Goal: Task Accomplishment & Management: Use online tool/utility

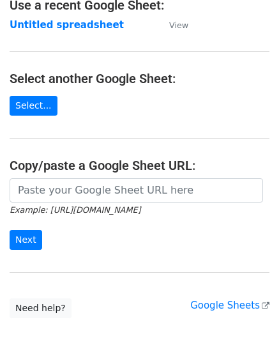
scroll to position [128, 0]
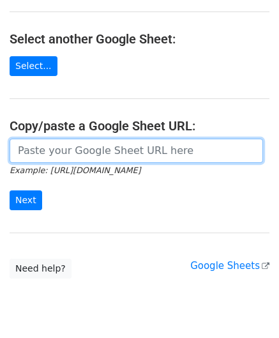
click at [64, 149] on input "url" at bounding box center [136, 150] width 253 height 24
paste input "[URL][DOMAIN_NAME]"
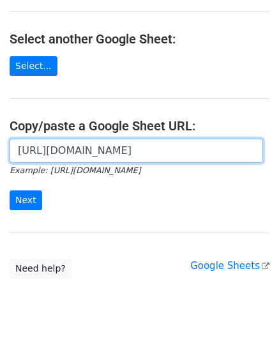
scroll to position [0, 265]
type input "[URL][DOMAIN_NAME]"
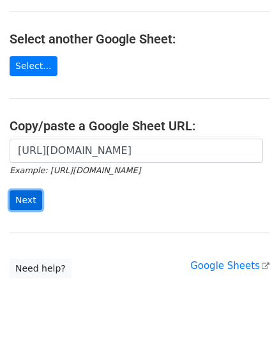
click at [32, 195] on input "Next" at bounding box center [26, 200] width 33 height 20
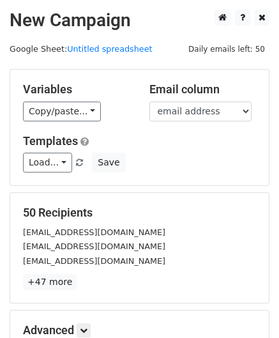
scroll to position [156, 0]
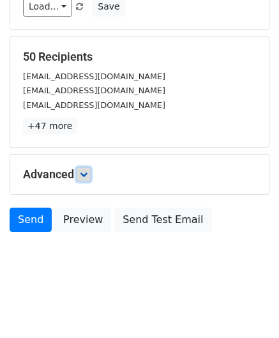
click at [87, 167] on link at bounding box center [84, 174] width 14 height 14
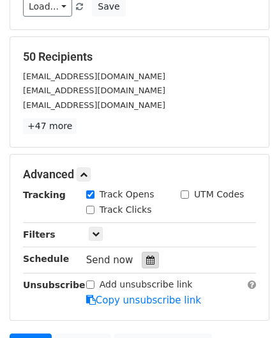
click at [146, 260] on icon at bounding box center [150, 259] width 8 height 9
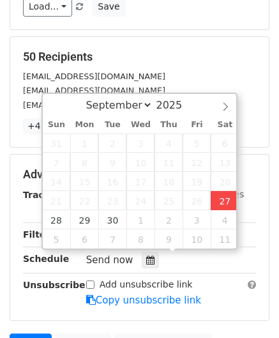
type input "2025-09-27 14:40"
type input "02"
type input "40"
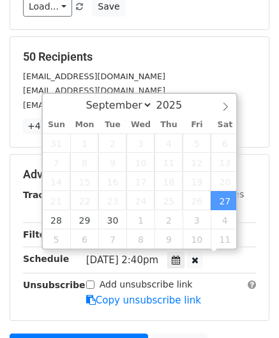
scroll to position [0, 0]
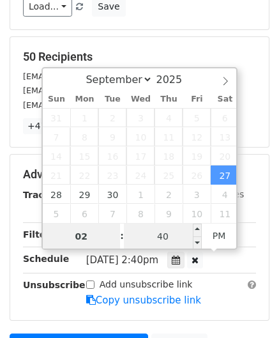
paste input "5"
type input "5"
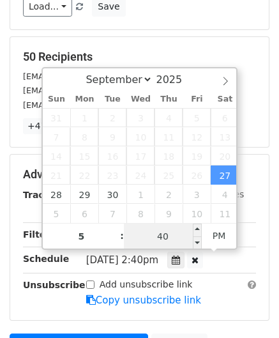
type input "2025-09-27 17:40"
type input "05"
click at [158, 239] on input "40" at bounding box center [163, 236] width 78 height 26
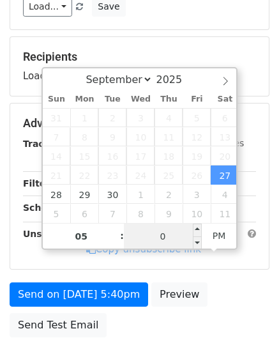
type input "00"
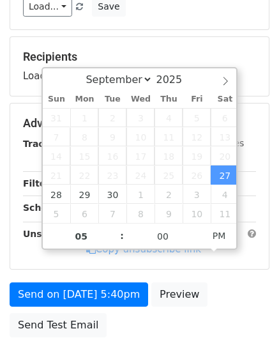
type input "2025-09-27 17:00"
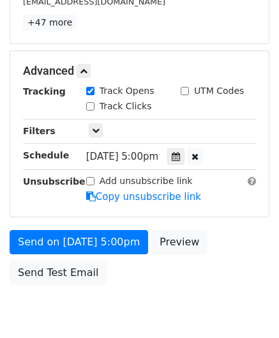
scroll to position [310, 0]
